Goal: Transaction & Acquisition: Purchase product/service

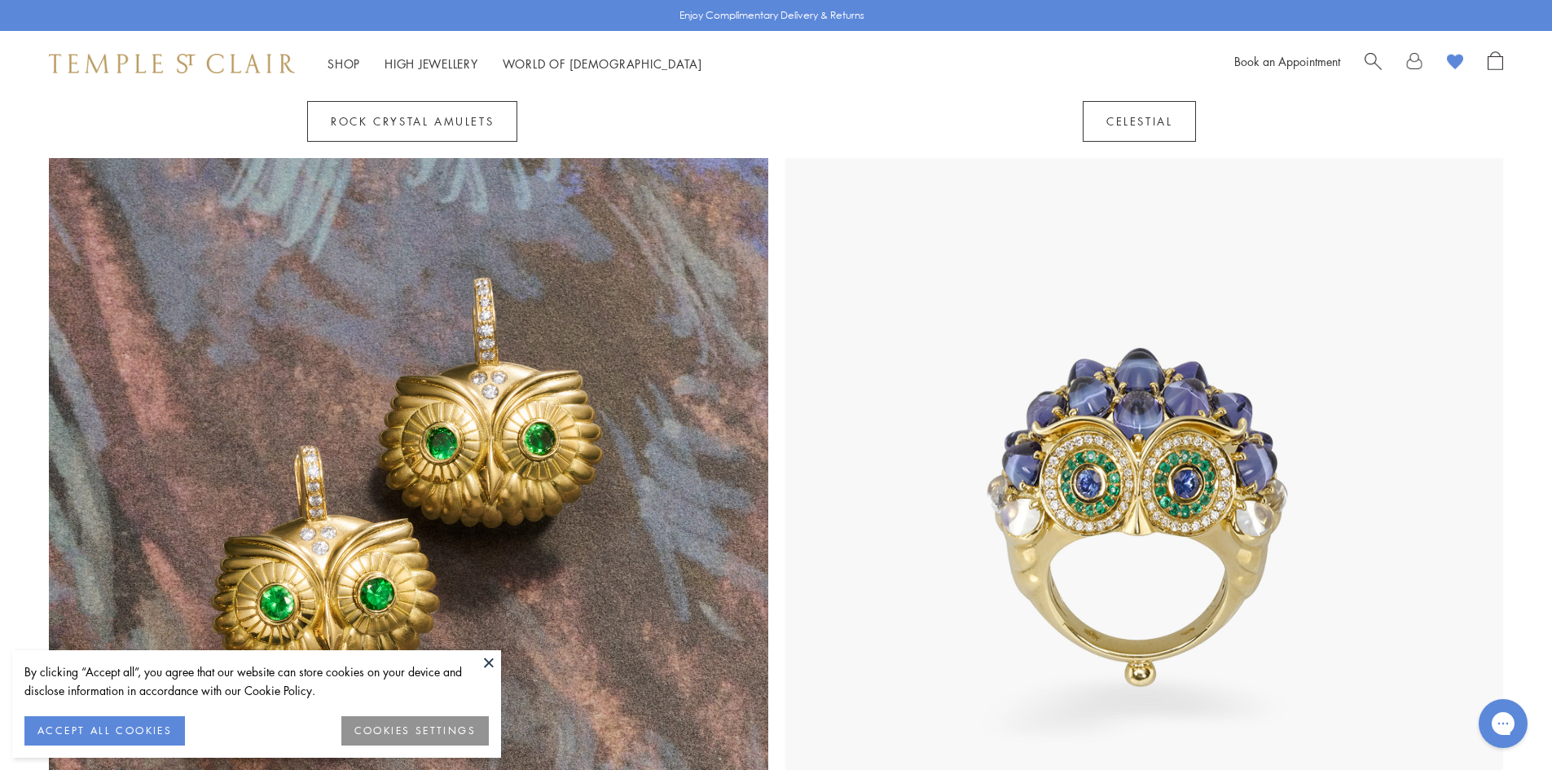
scroll to position [1587, 0]
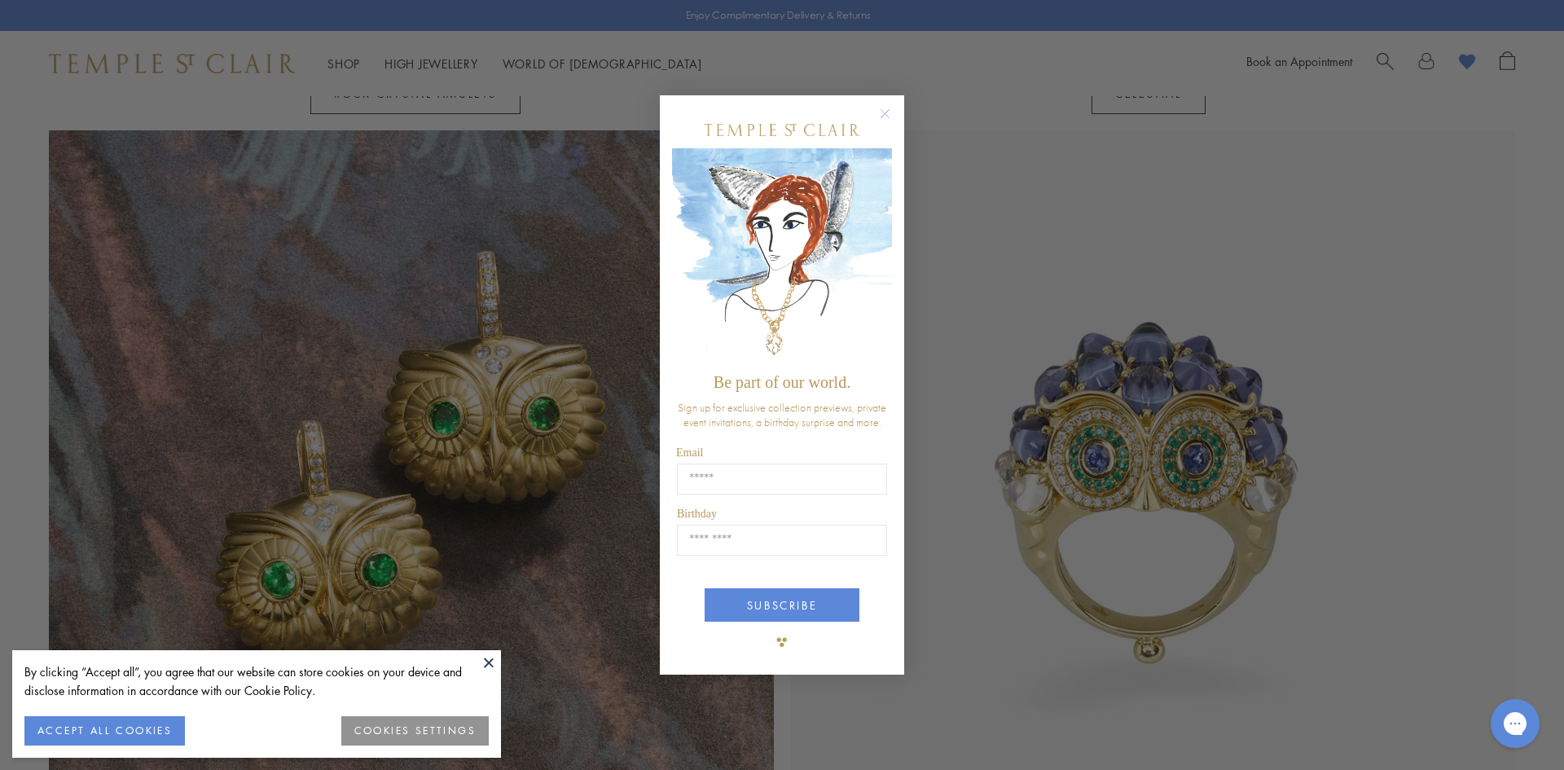
click at [136, 729] on button "ACCEPT ALL COOKIES" at bounding box center [104, 730] width 160 height 29
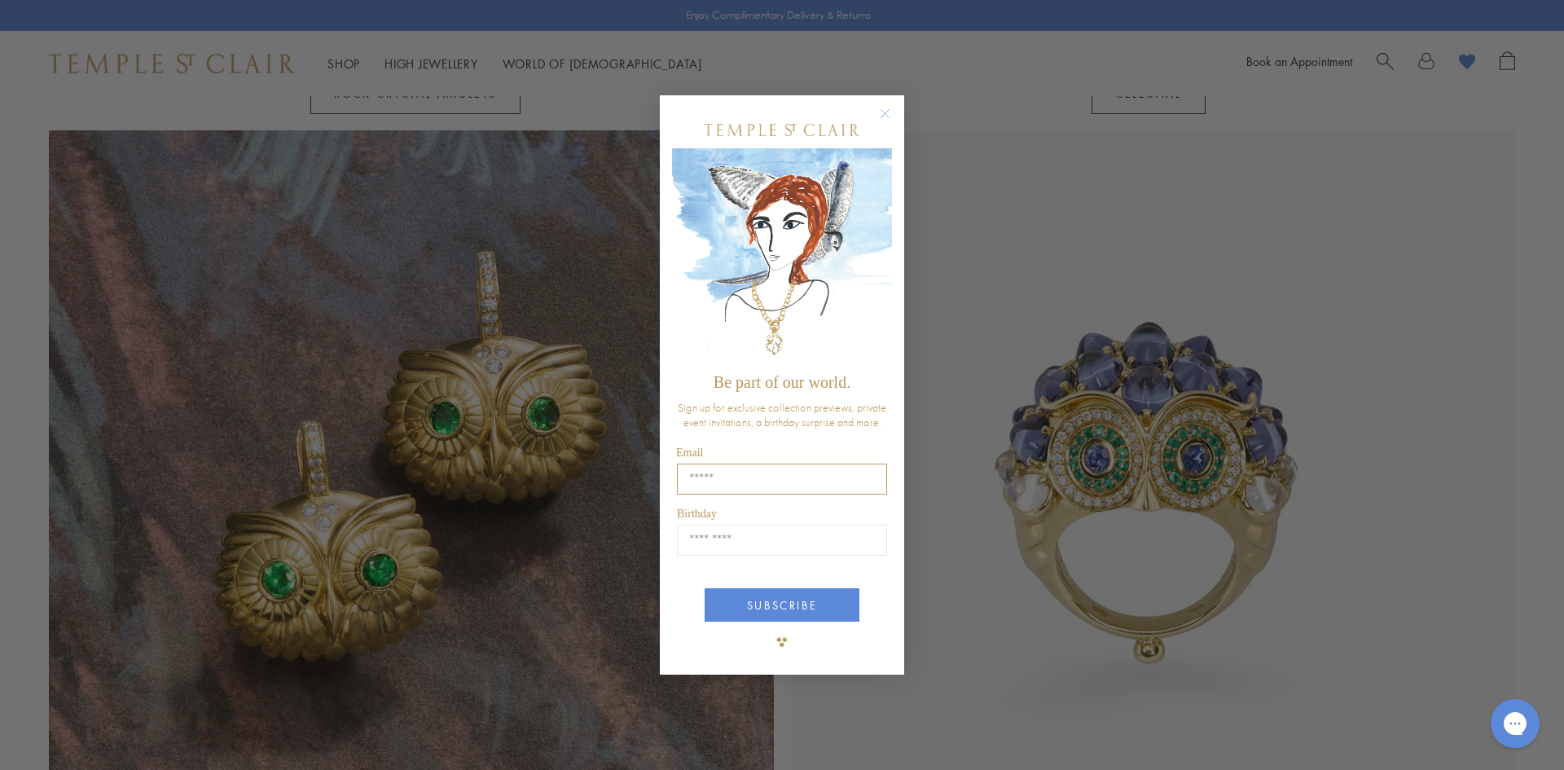
click at [733, 481] on input "Email" at bounding box center [782, 478] width 210 height 31
type input "**********"
click at [759, 546] on input "Birthday" at bounding box center [782, 540] width 210 height 31
click at [717, 547] on input "Birthday" at bounding box center [782, 540] width 210 height 31
click at [709, 549] on input "Birthday" at bounding box center [782, 540] width 210 height 31
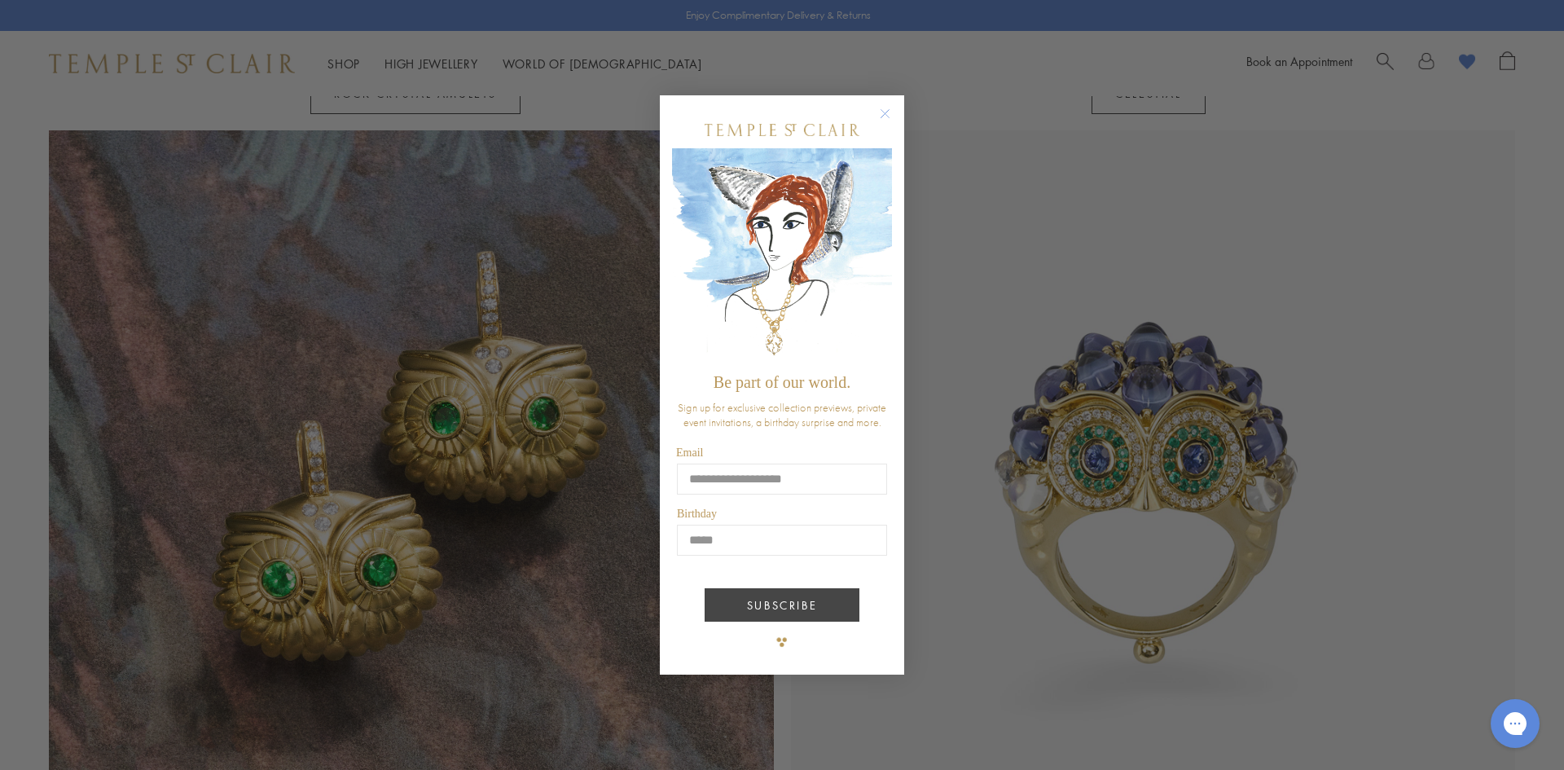
type input "*****"
click at [751, 603] on button "SUBSCRIBE" at bounding box center [782, 604] width 155 height 33
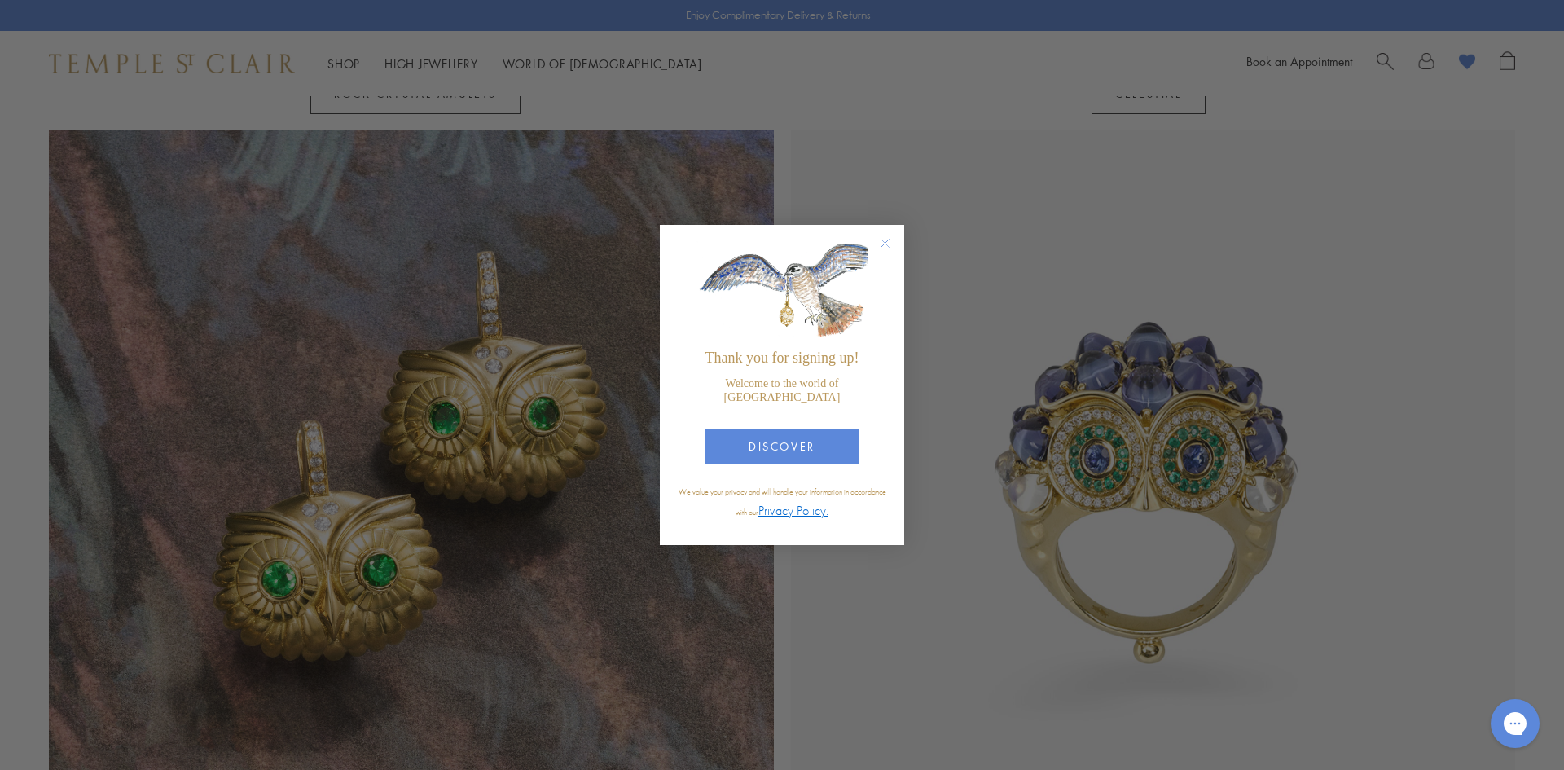
drag, startPoint x: 771, startPoint y: 442, endPoint x: 869, endPoint y: 411, distance: 102.5
click at [771, 441] on button "DISCOVER" at bounding box center [782, 445] width 155 height 35
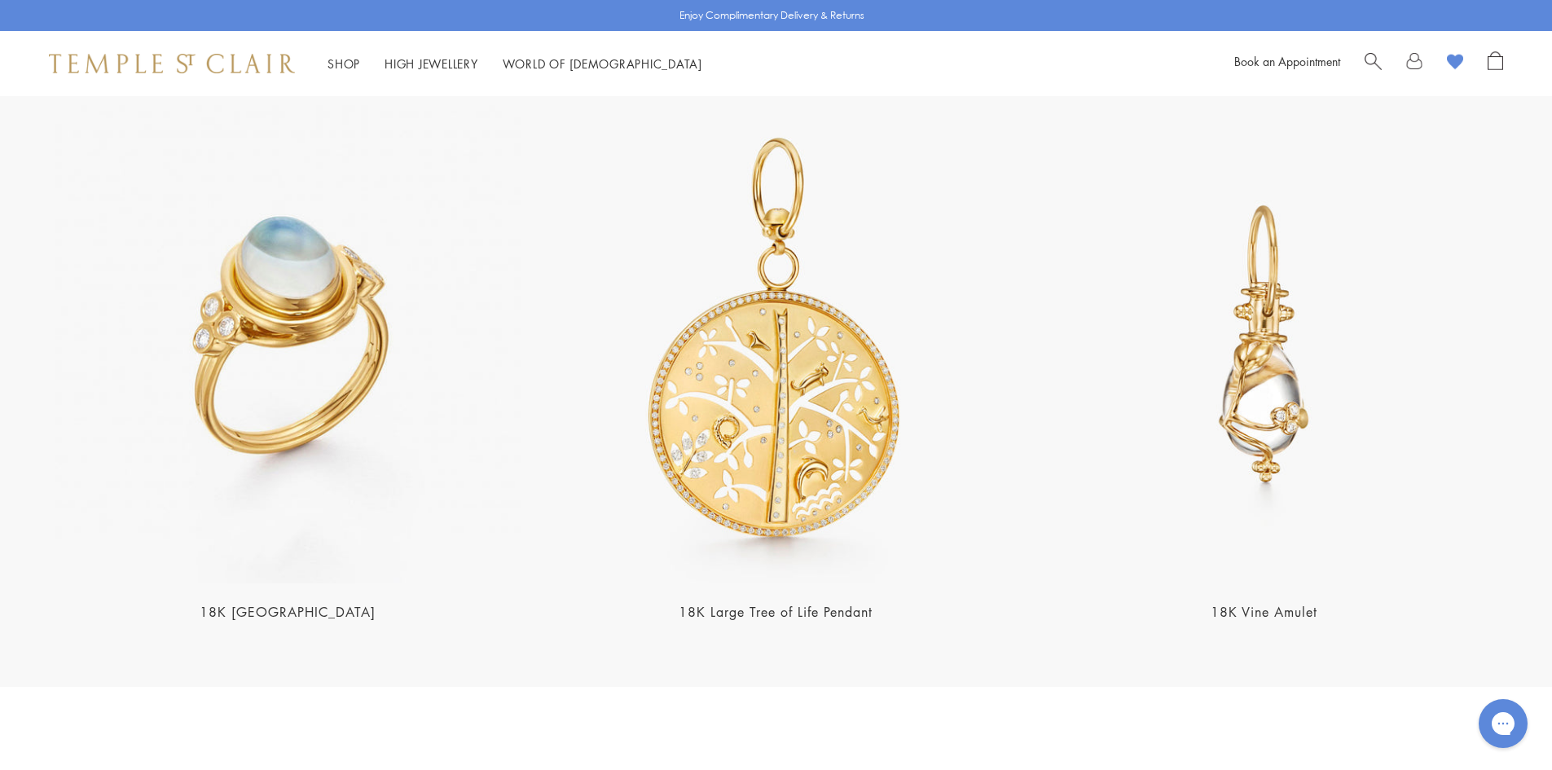
scroll to position [3772, 0]
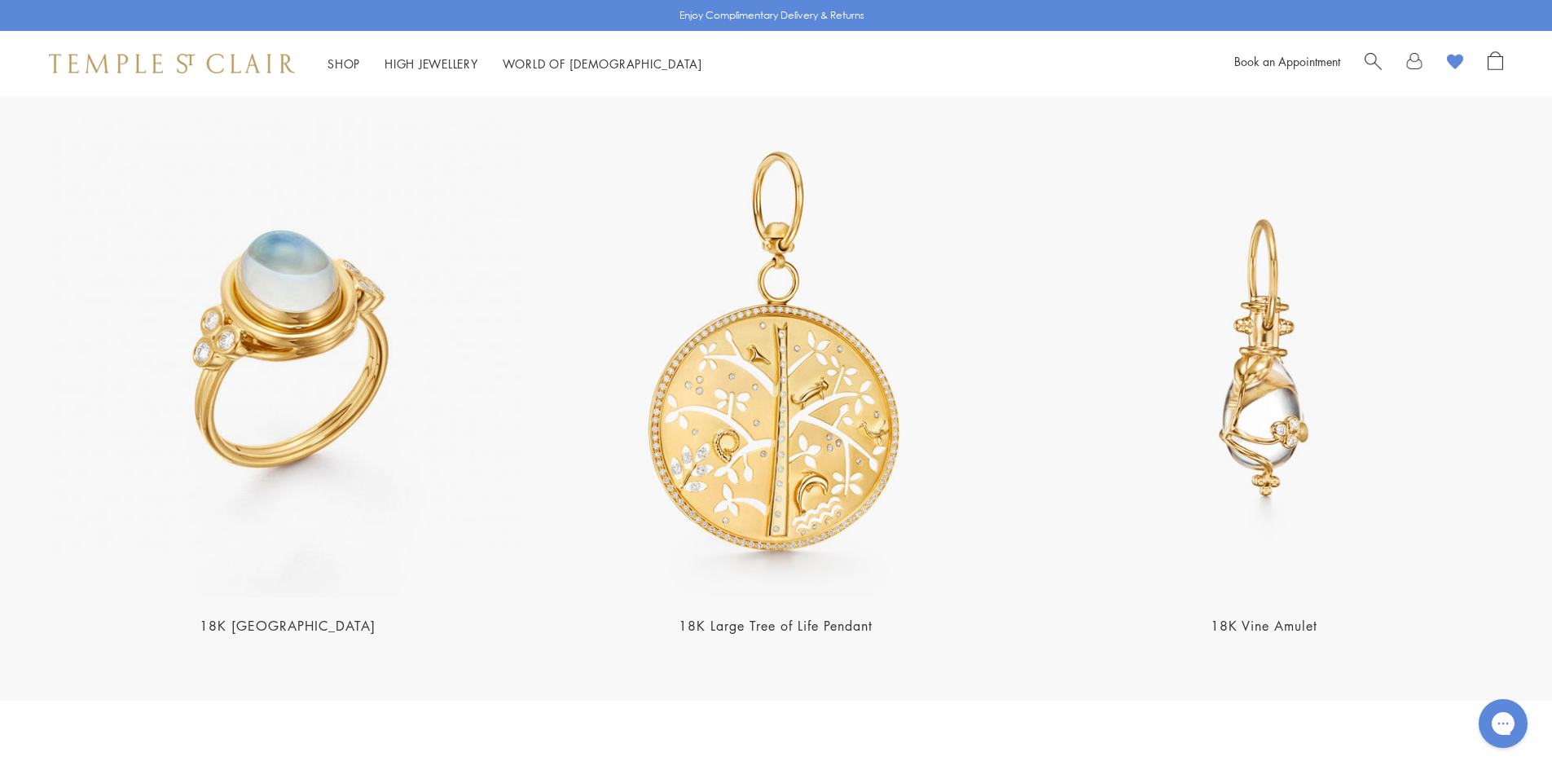
click at [1286, 617] on link "18K Vine Amulet" at bounding box center [1263, 626] width 107 height 18
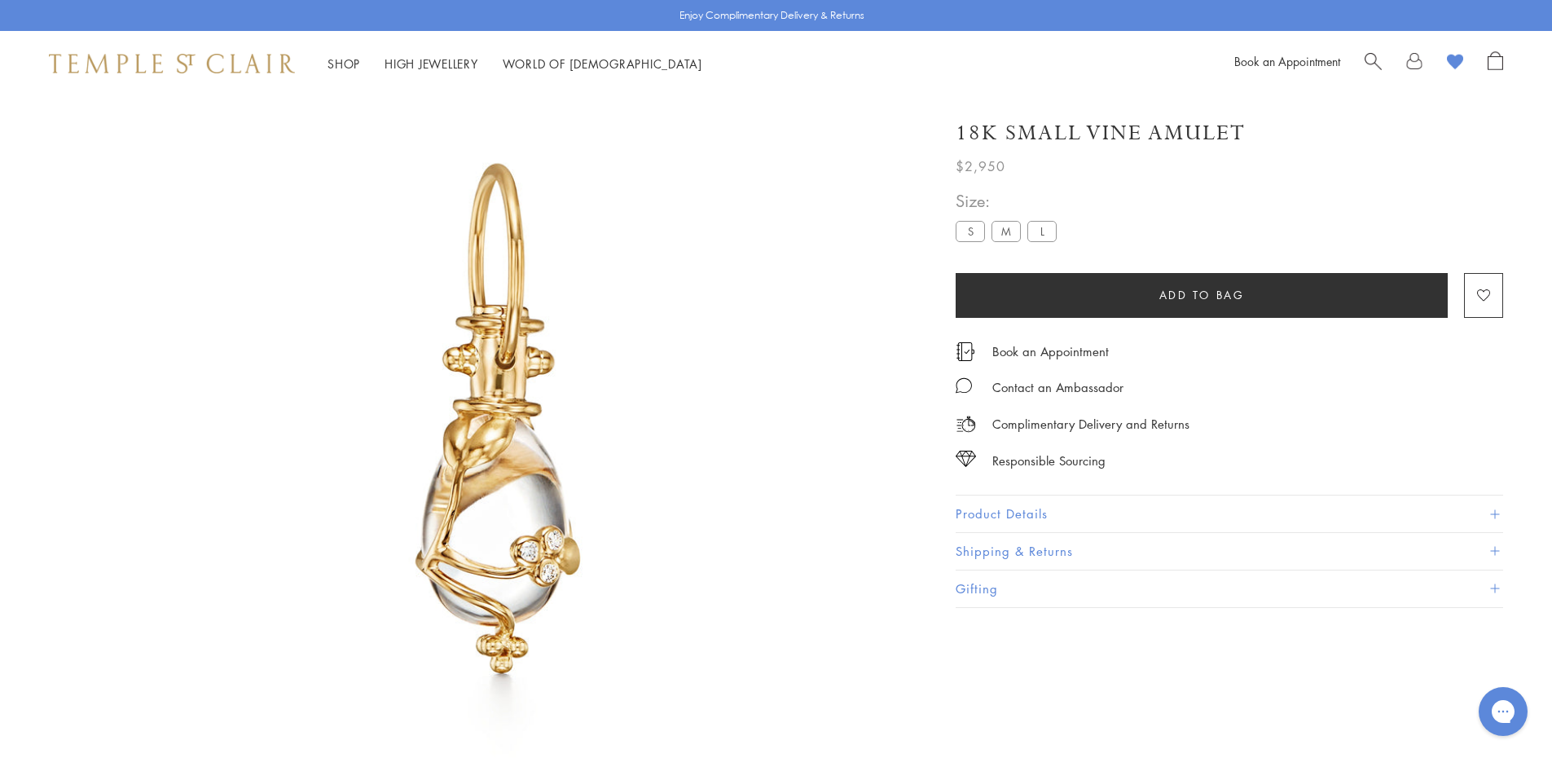
scroll to position [96, 0]
